Goal: Task Accomplishment & Management: Use online tool/utility

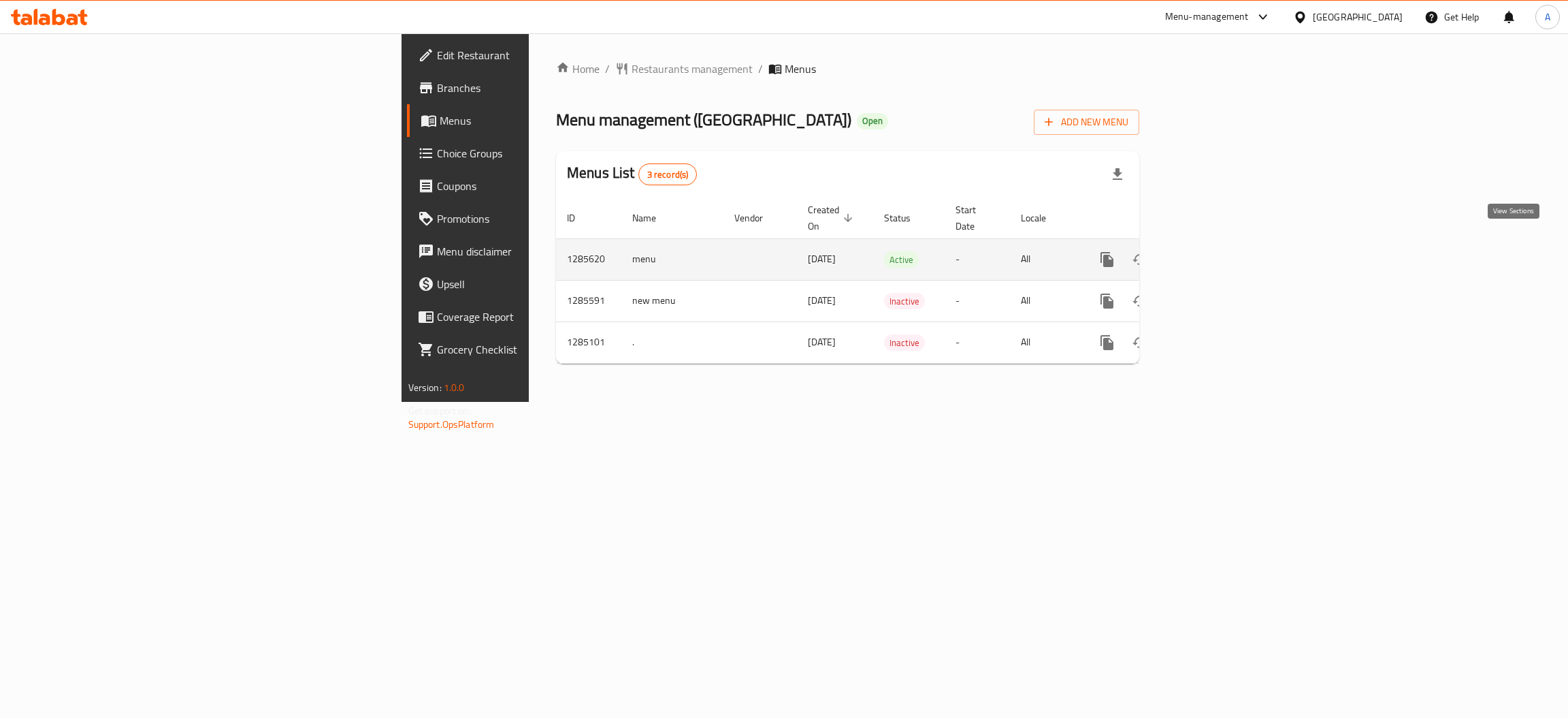
click at [1213, 252] on icon "enhanced table" at bounding box center [1204, 259] width 16 height 16
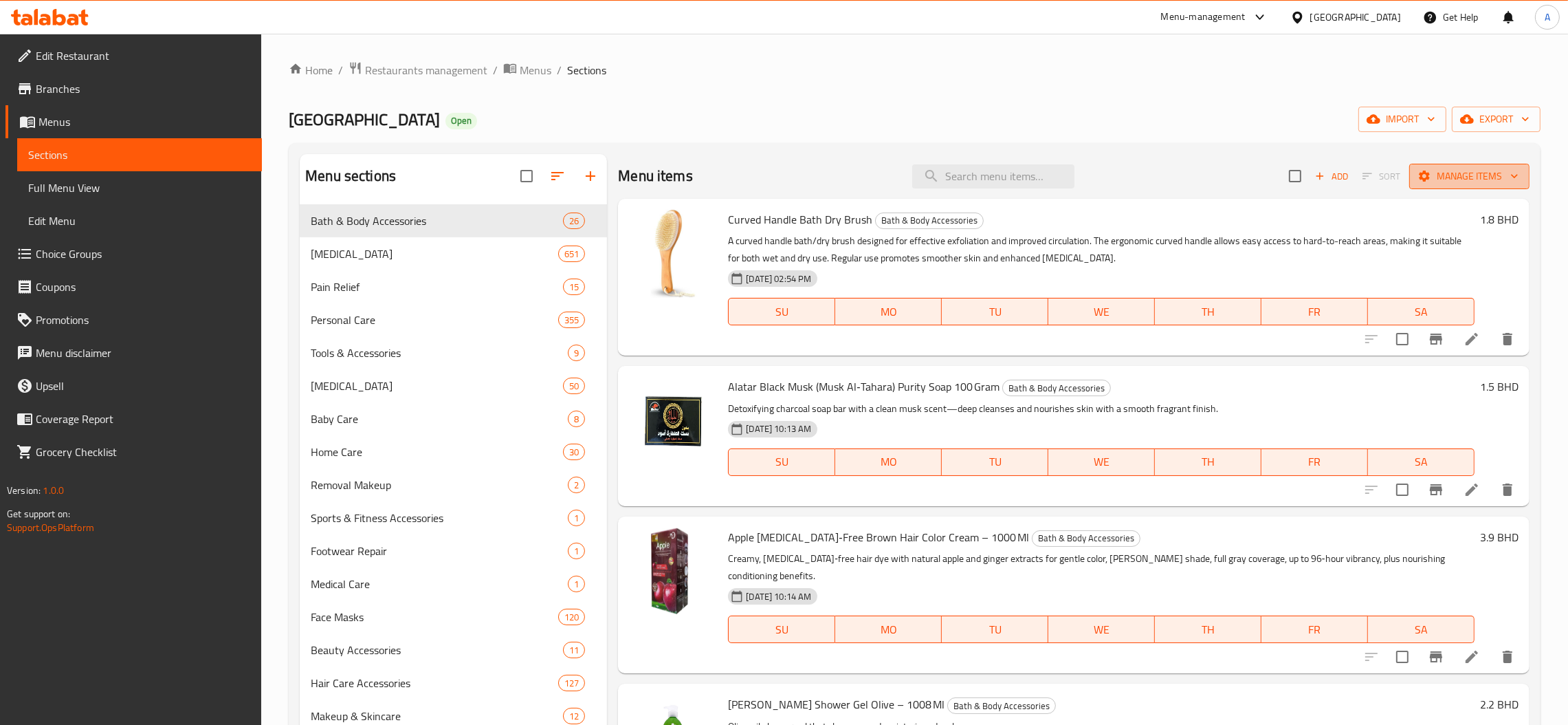
click at [1473, 173] on span "Manage items" at bounding box center [1469, 176] width 98 height 17
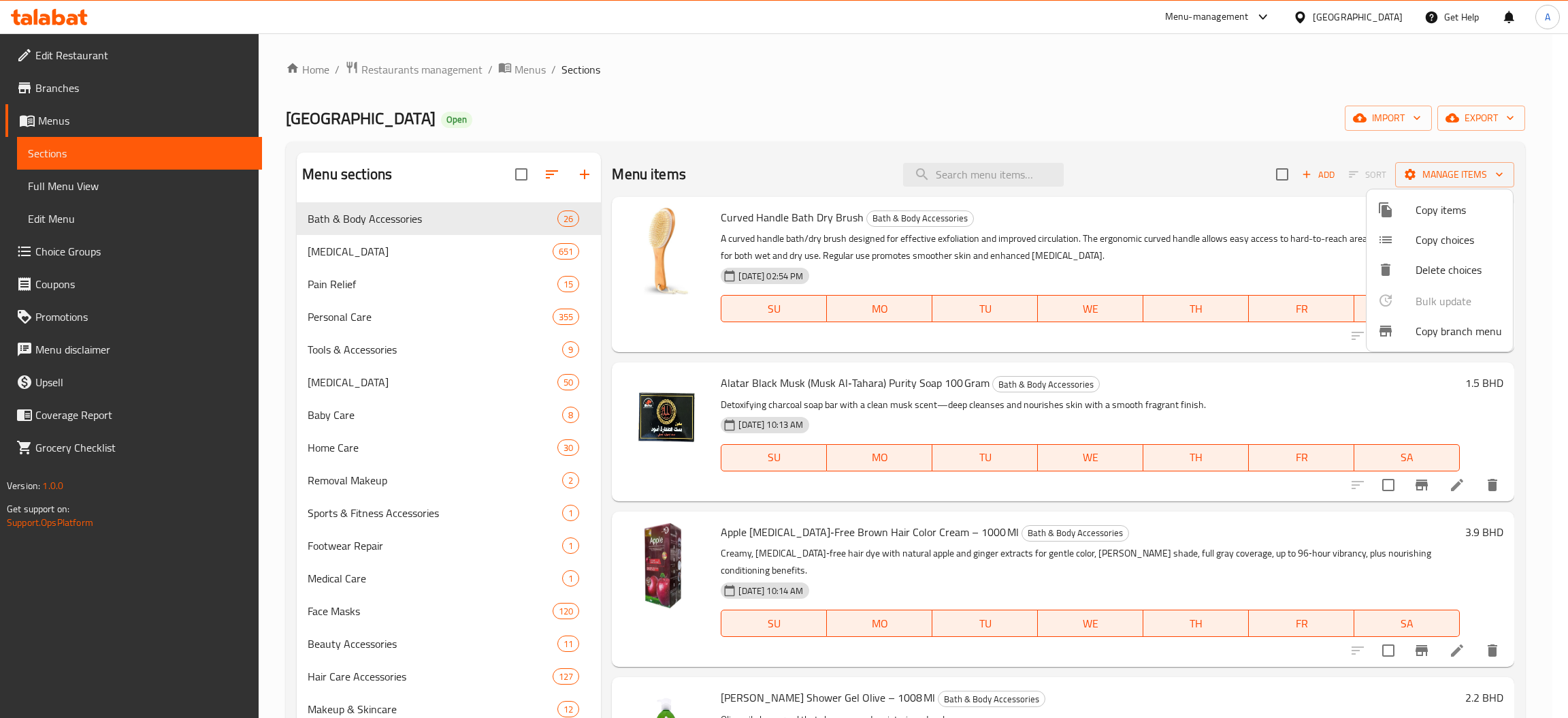
click at [1439, 327] on span "Copy branch menu" at bounding box center [1458, 330] width 86 height 16
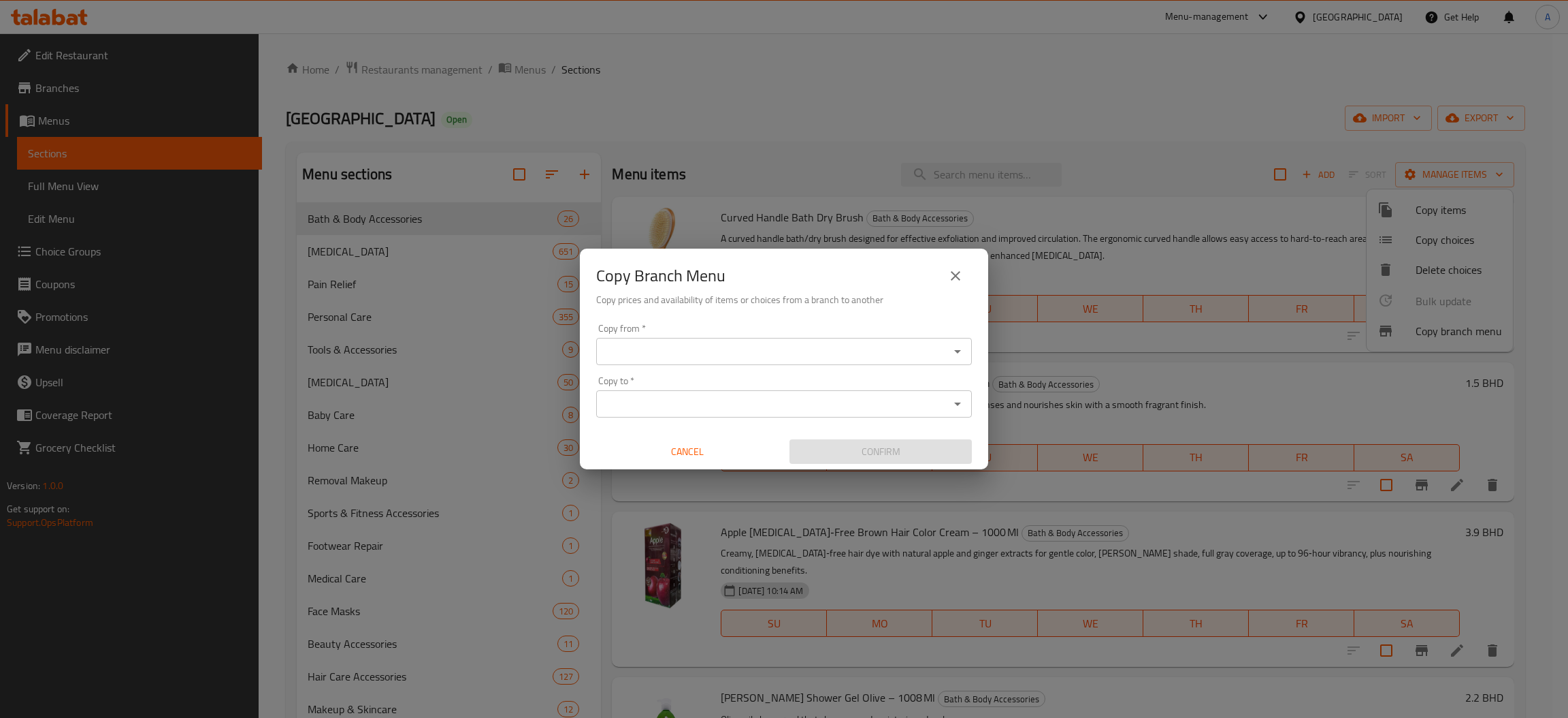
click at [807, 327] on div "Copy from   * Copy from *" at bounding box center [784, 344] width 376 height 41
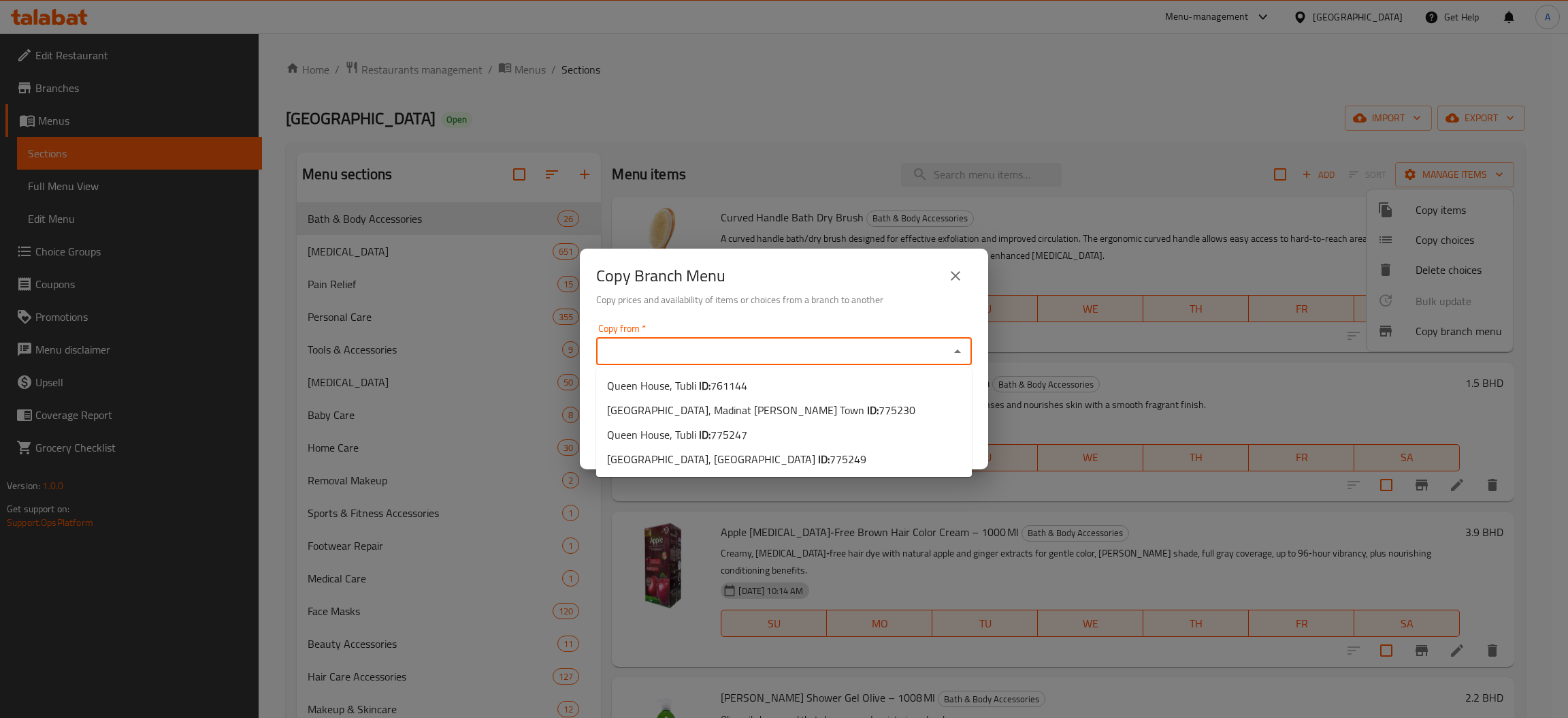
click at [794, 350] on input "Copy from   *" at bounding box center [772, 351] width 345 height 19
click at [801, 391] on li "[GEOGRAPHIC_DATA], Tubli ID: 761144" at bounding box center [784, 385] width 376 height 24
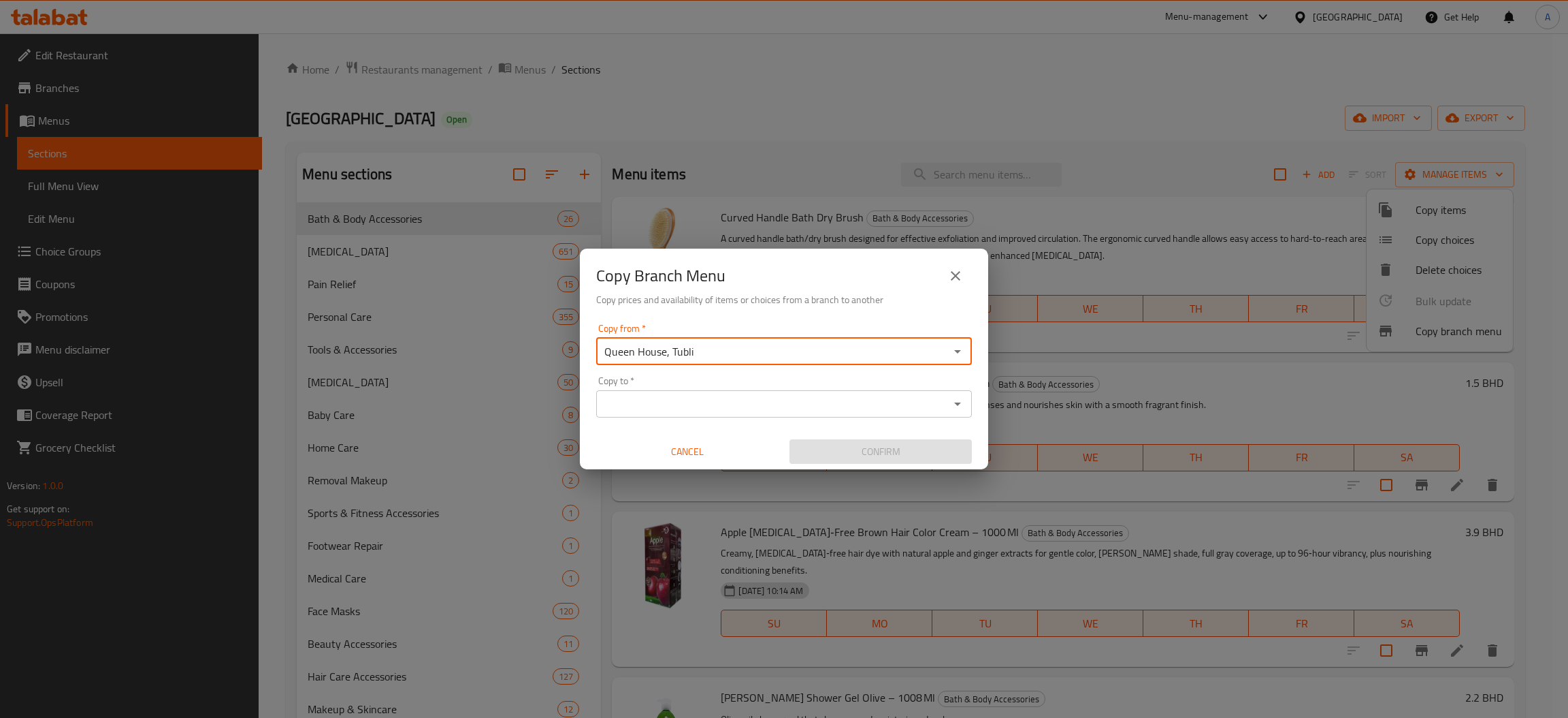
type input "Queen House, Tubli"
click at [783, 379] on div "Copy to   * Copy to *" at bounding box center [784, 397] width 376 height 41
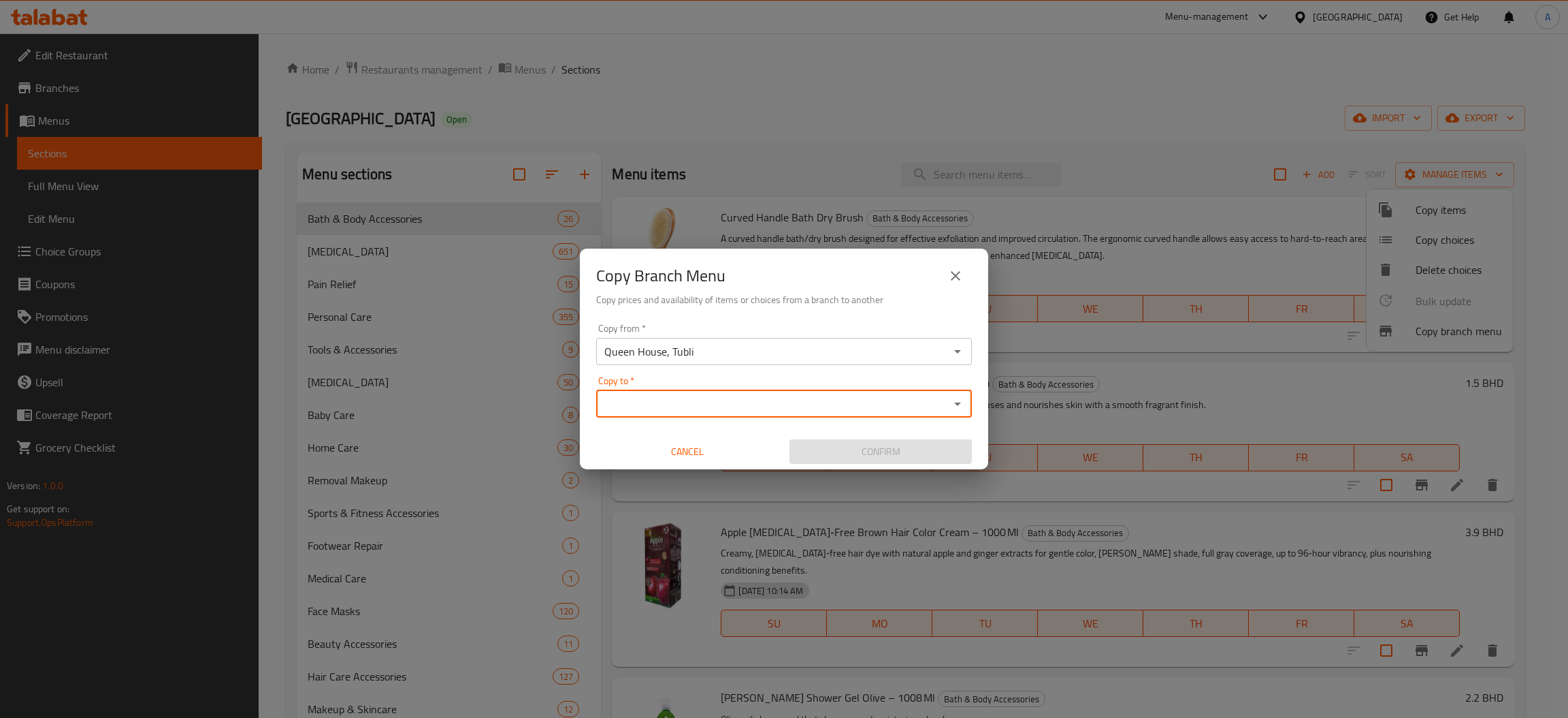
click at [782, 401] on input "Copy to   *" at bounding box center [772, 404] width 345 height 19
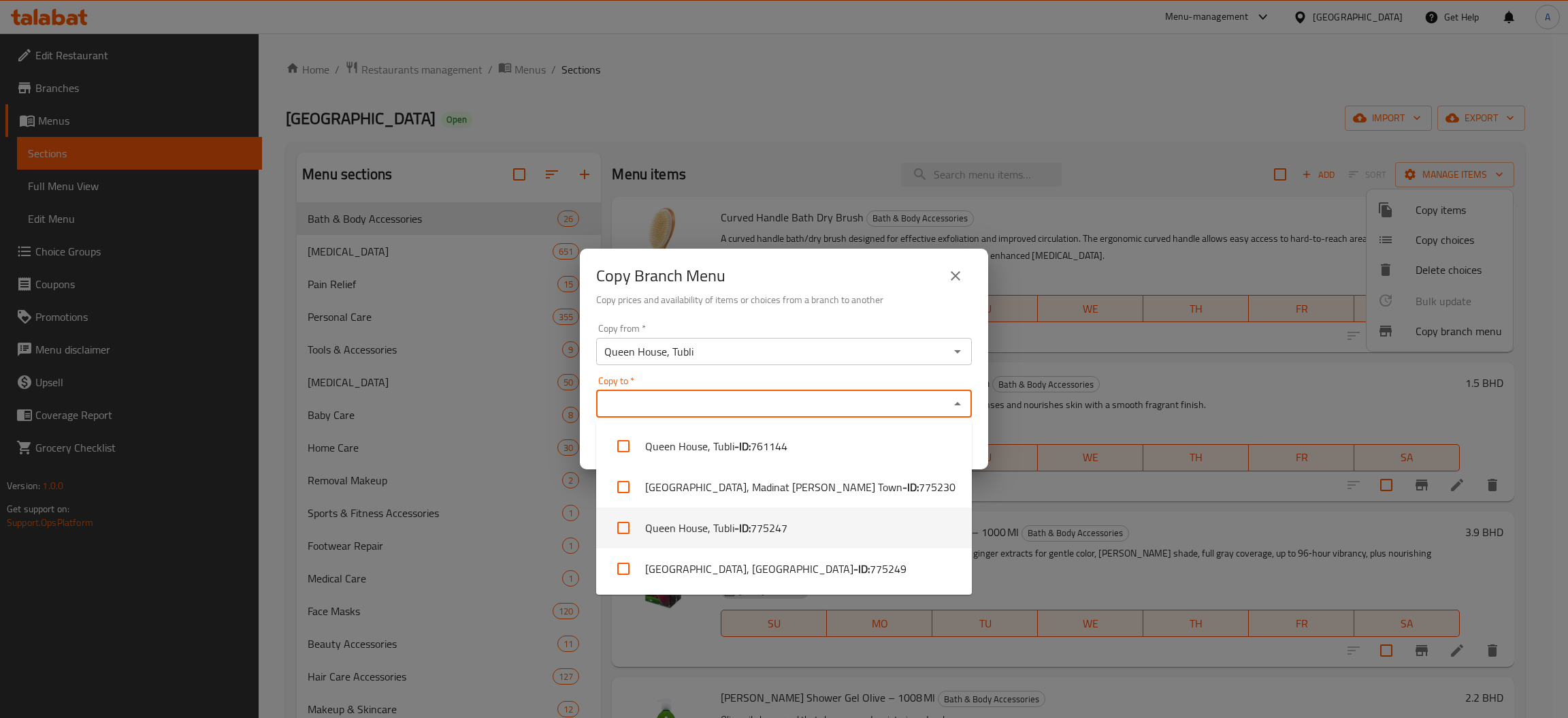
click at [846, 531] on li "[GEOGRAPHIC_DATA], Tubli - ID: 775247" at bounding box center [784, 527] width 376 height 41
checkbox input "true"
drag, startPoint x: 843, startPoint y: 308, endPoint x: 856, endPoint y: 362, distance: 55.5
click at [842, 307] on div "Copy Branch Menu Copy prices and availability of items or choices from a branch…" at bounding box center [784, 283] width 408 height 70
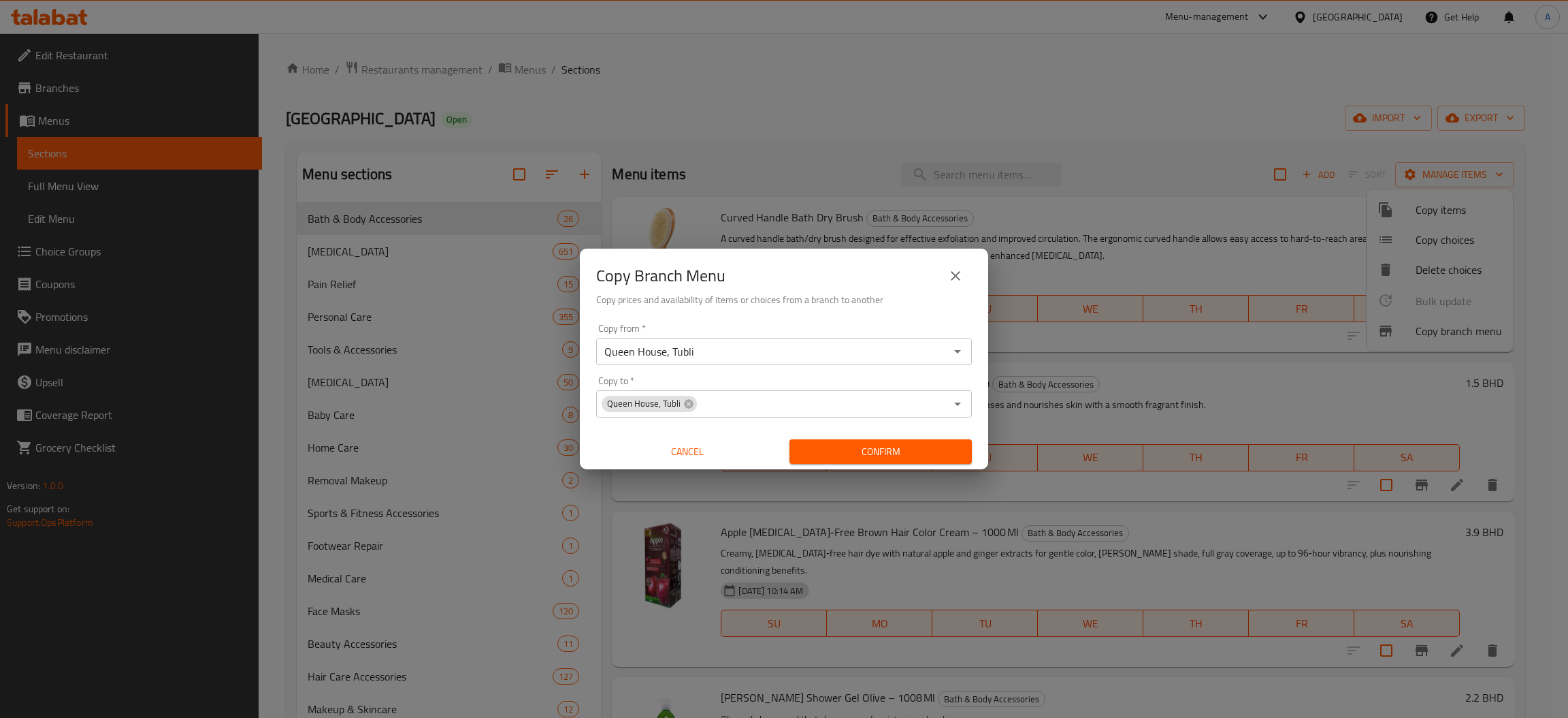
click at [881, 461] on button "Confirm" at bounding box center [880, 451] width 183 height 25
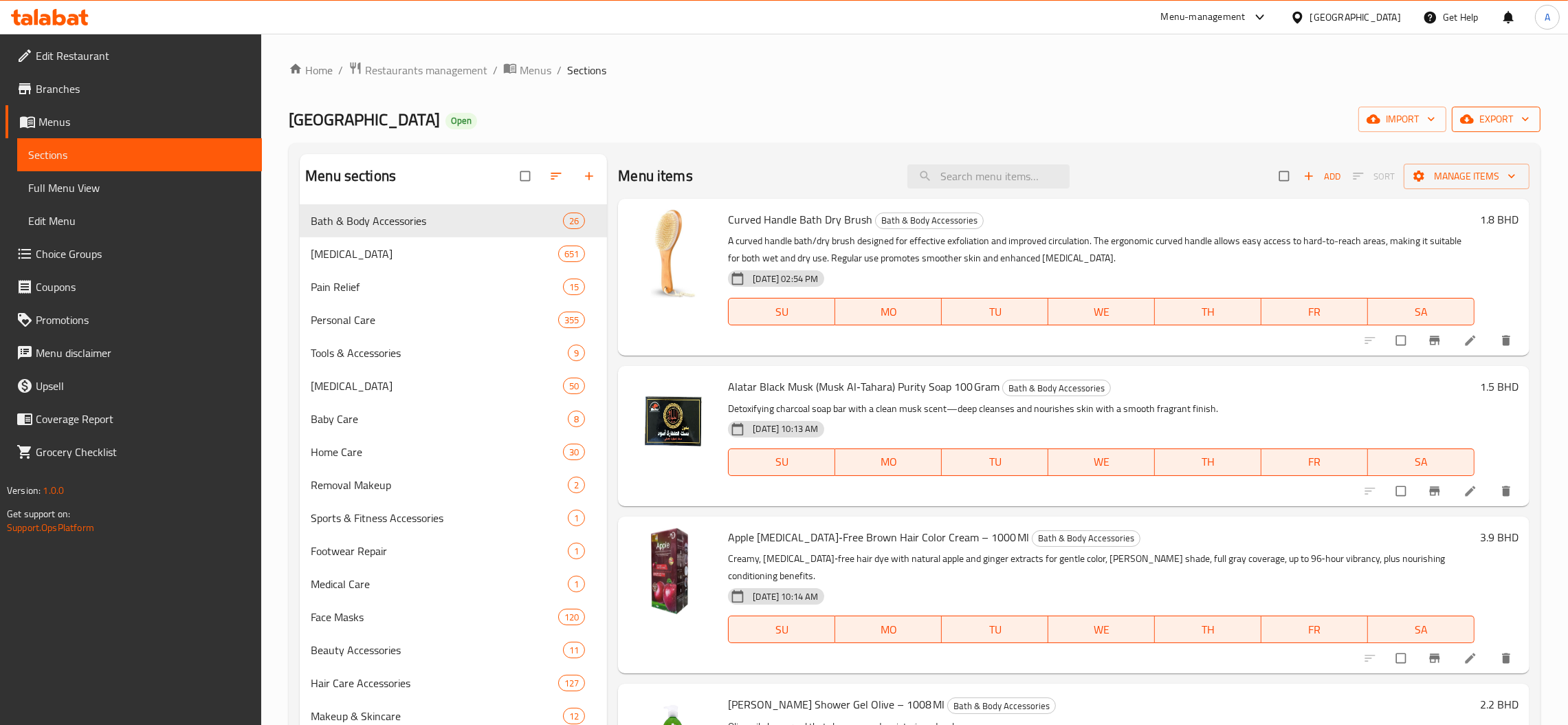
click at [1504, 117] on span "export" at bounding box center [1496, 119] width 66 height 17
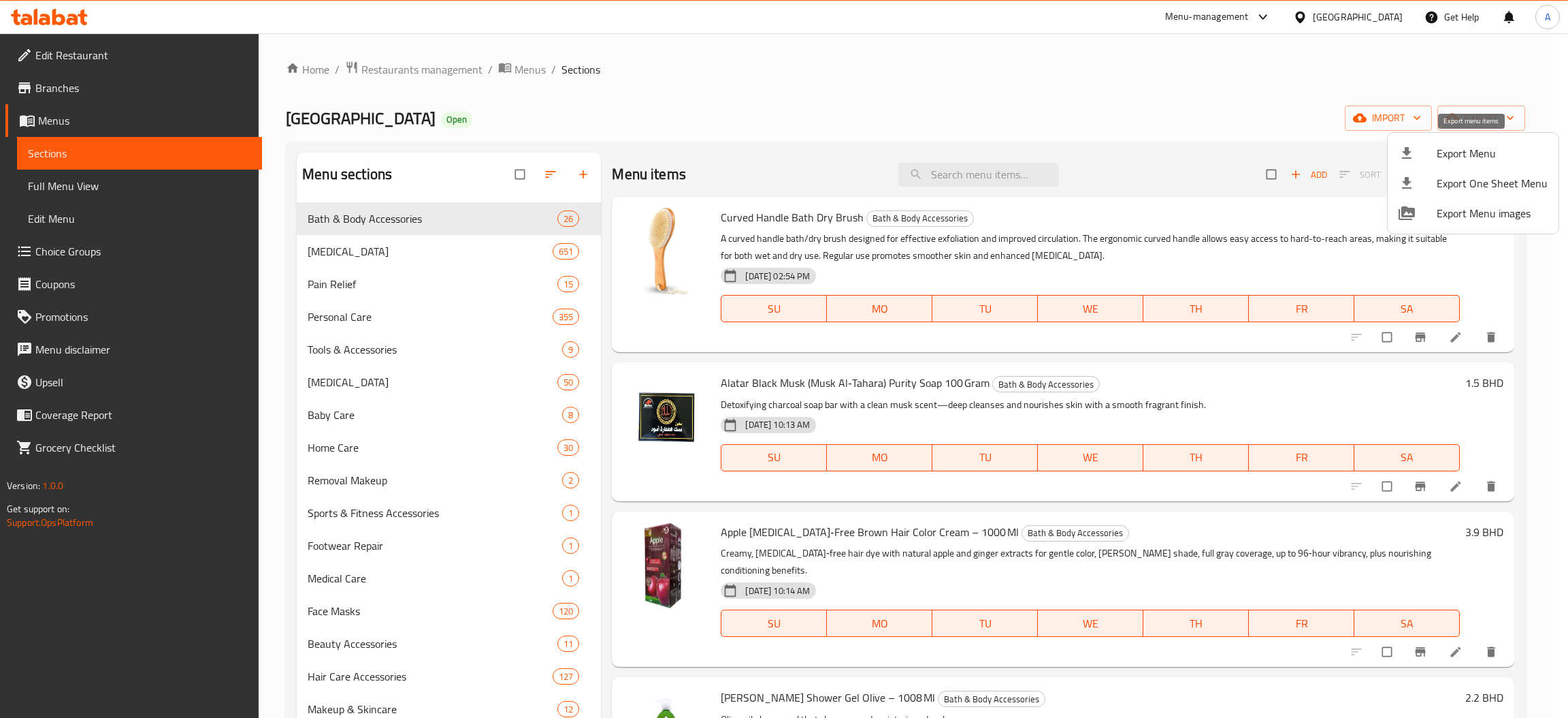
click at [1463, 152] on span "Export Menu" at bounding box center [1492, 153] width 111 height 16
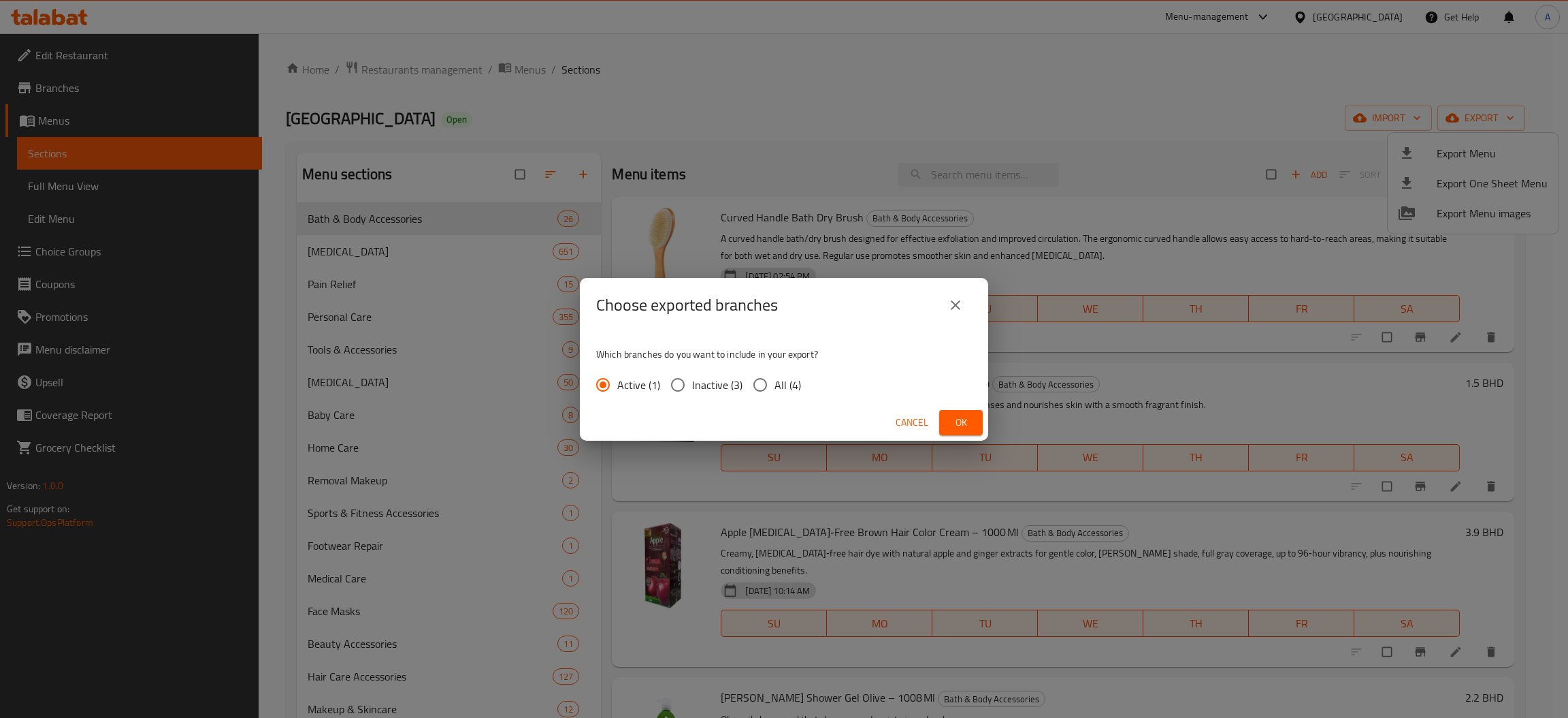
drag, startPoint x: 778, startPoint y: 388, endPoint x: 843, endPoint y: 404, distance: 66.9
click at [778, 387] on span "All (4)" at bounding box center [787, 384] width 27 height 16
click at [774, 387] on input "All (4)" at bounding box center [760, 384] width 28 height 28
radio input "true"
click at [969, 420] on span "Ok" at bounding box center [961, 422] width 21 height 17
